Goal: Find specific page/section: Find specific page/section

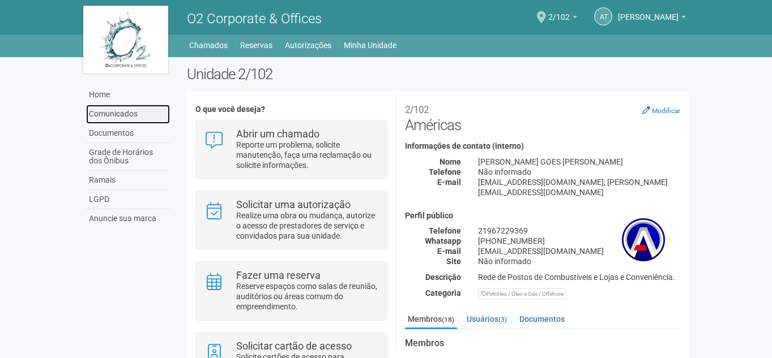
click at [105, 112] on link "Comunicados" at bounding box center [128, 114] width 84 height 19
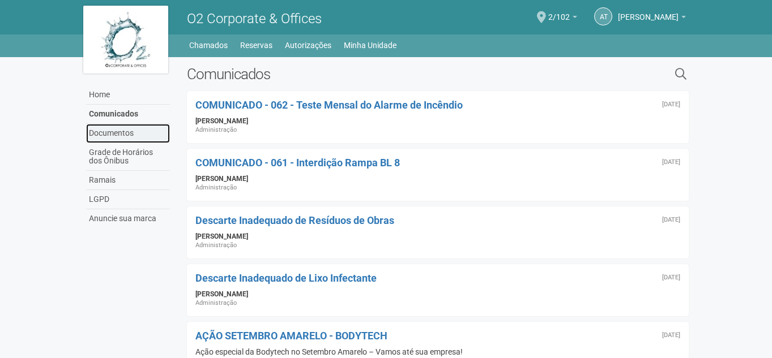
click at [104, 131] on link "Documentos" at bounding box center [128, 133] width 84 height 19
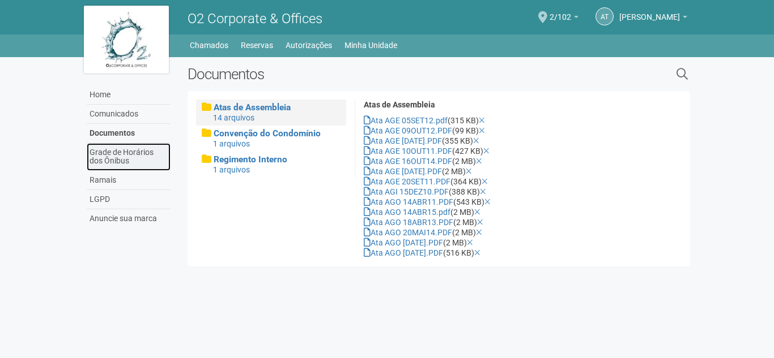
click at [87, 156] on link "Grade de Horários dos Ônibus" at bounding box center [129, 157] width 84 height 28
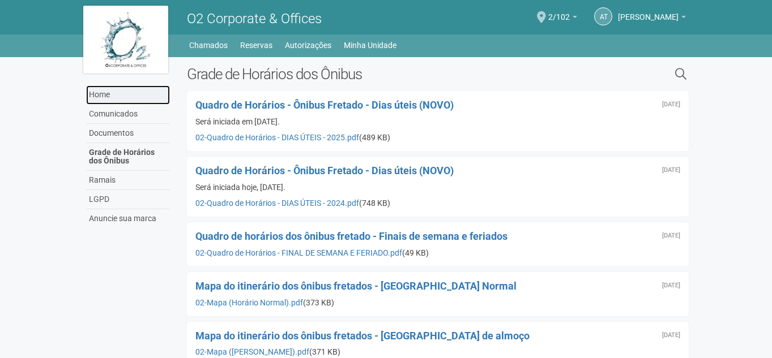
click at [113, 99] on link "Home" at bounding box center [128, 95] width 84 height 19
